Goal: Task Accomplishment & Management: Manage account settings

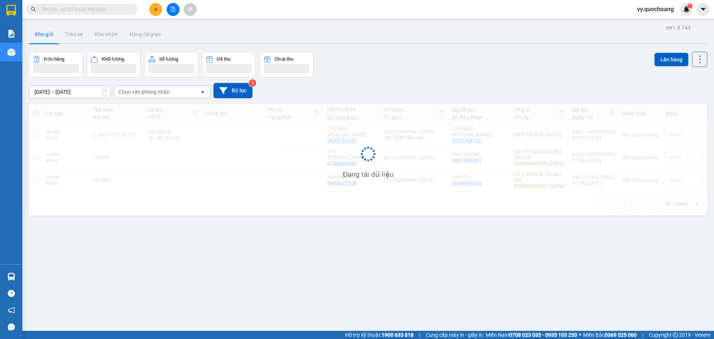
click at [661, 10] on span "vy.quochoang" at bounding box center [655, 8] width 49 height 9
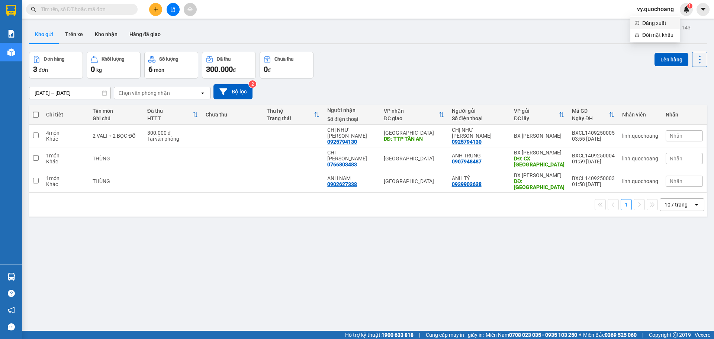
click at [658, 23] on span "Đăng xuất" at bounding box center [658, 23] width 33 height 8
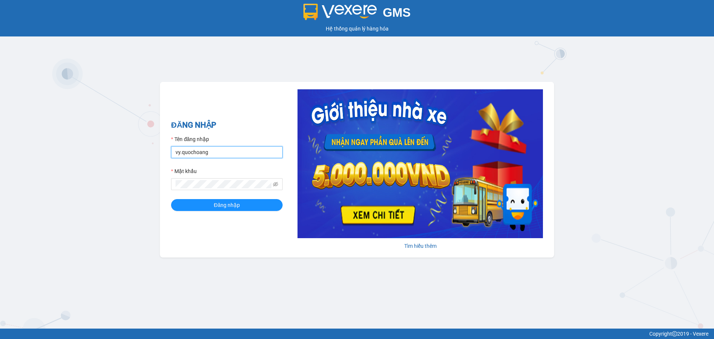
click at [180, 152] on input "vy.quochoang" at bounding box center [227, 152] width 112 height 12
type input "[PERSON_NAME].quochoang"
click at [239, 201] on span "Đăng nhập" at bounding box center [227, 205] width 26 height 8
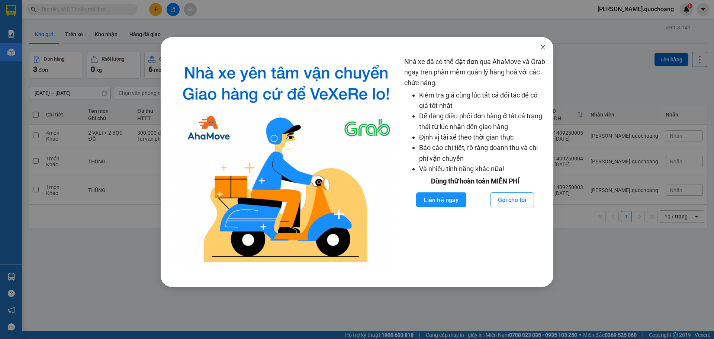
click at [543, 47] on icon "close" at bounding box center [542, 47] width 4 height 4
